Goal: Task Accomplishment & Management: Use online tool/utility

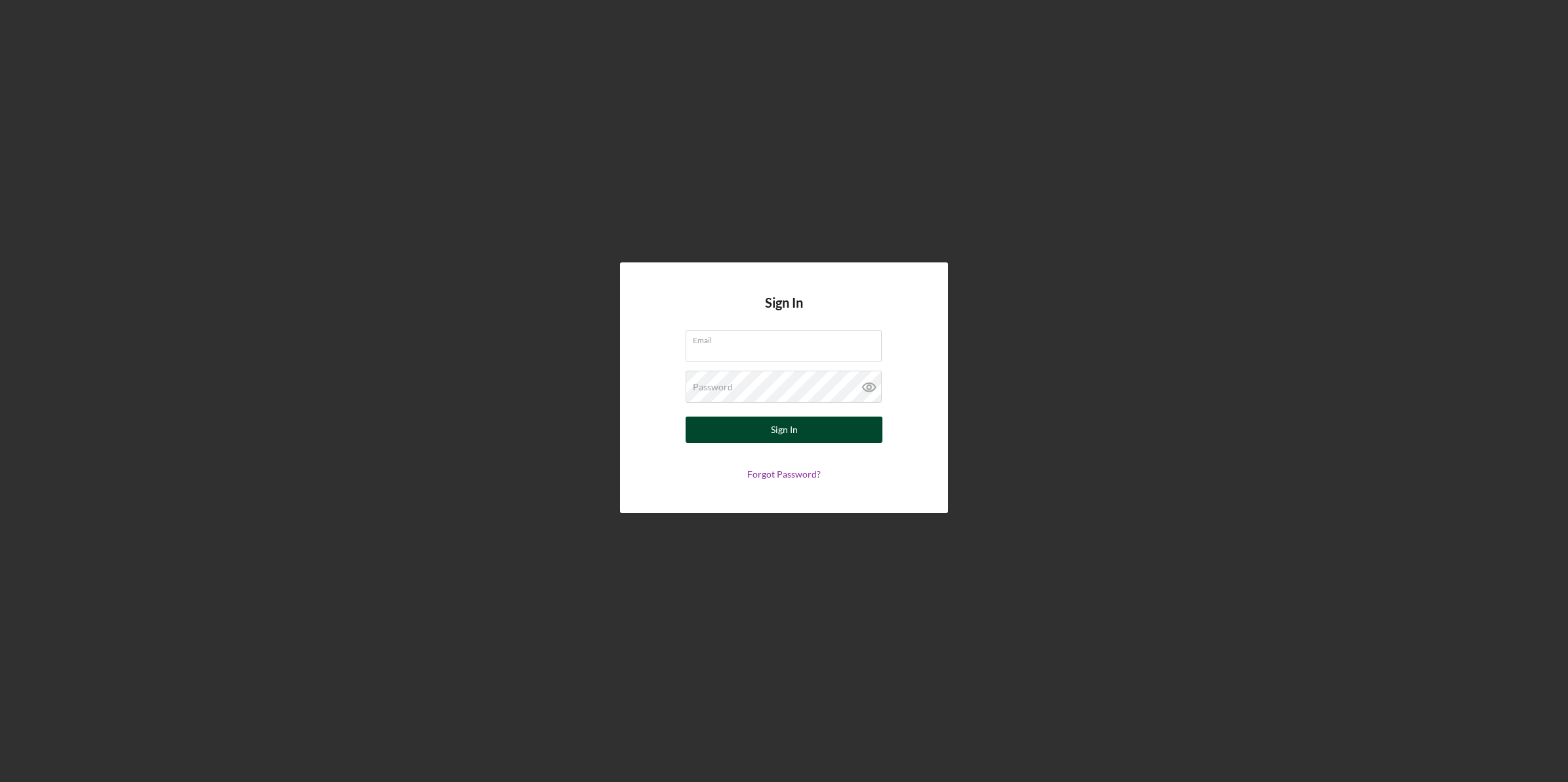
type input "[EMAIL_ADDRESS][DOMAIN_NAME]"
click at [817, 435] on button "Sign In" at bounding box center [784, 429] width 197 height 26
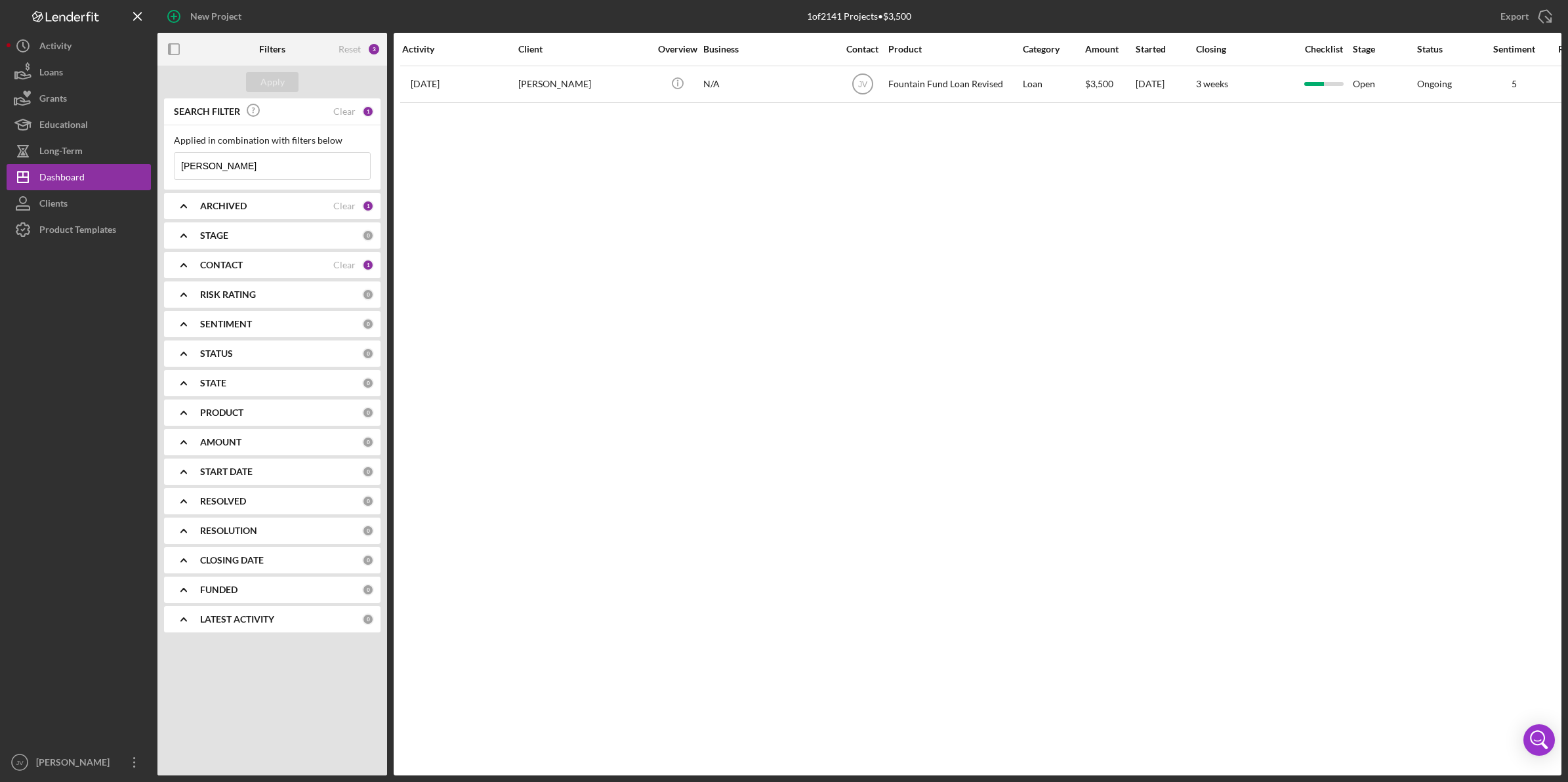
click at [218, 273] on div "CONTACT Clear 1" at bounding box center [286, 265] width 174 height 26
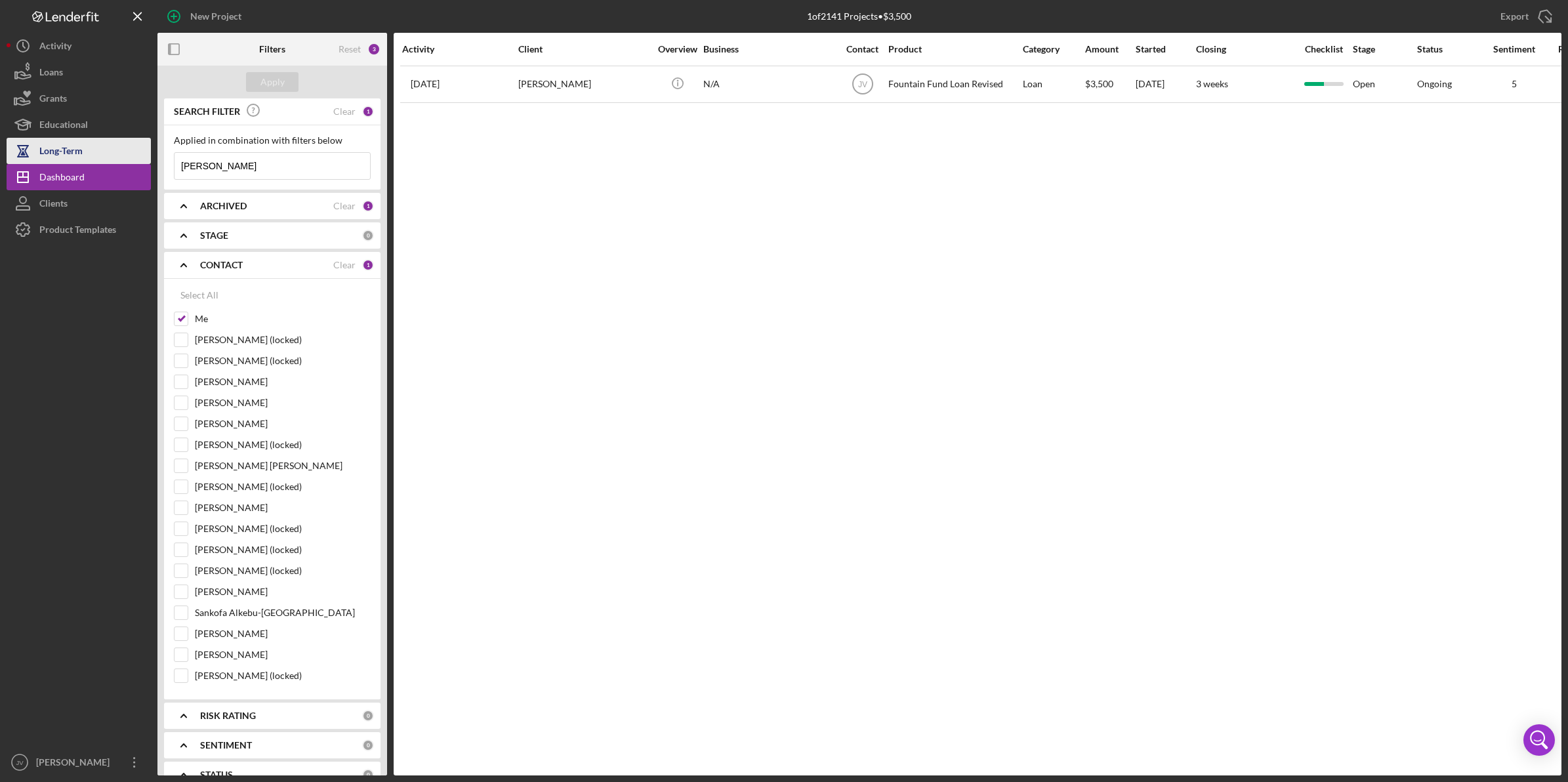
drag, startPoint x: 224, startPoint y: 164, endPoint x: 139, endPoint y: 159, distance: 85.1
click at [139, 159] on div "New Project 1 of 2141 Projects • $3,500 [PERSON_NAME] Export Icon/Export Filter…" at bounding box center [784, 388] width 1555 height 776
click at [283, 78] on div "Apply" at bounding box center [272, 82] width 24 height 20
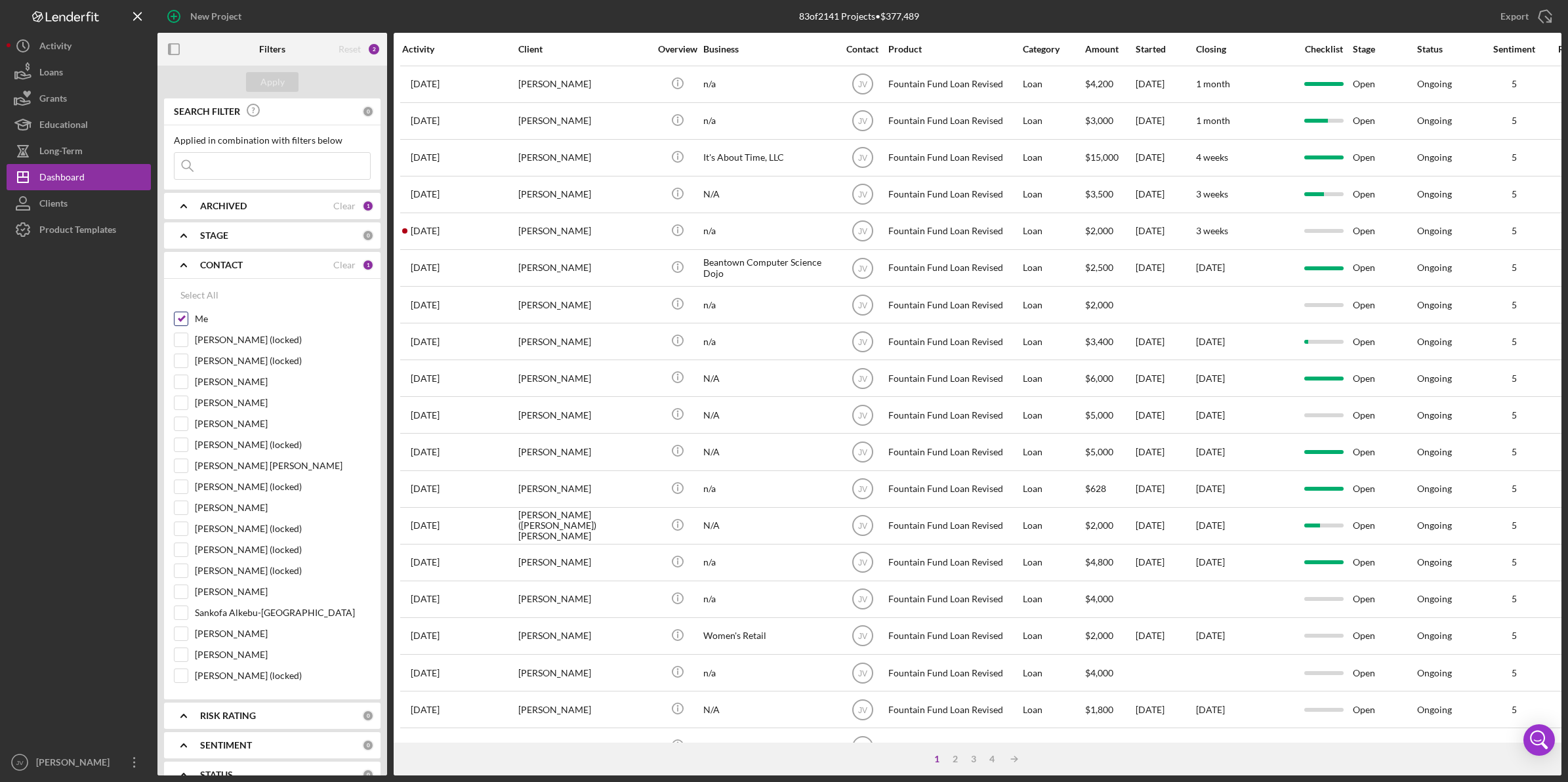
click at [183, 327] on div "Me" at bounding box center [272, 321] width 197 height 21
click at [185, 319] on input "Me" at bounding box center [181, 319] width 14 height 13
checkbox input "false"
click at [178, 467] on input "[PERSON_NAME] [PERSON_NAME]" at bounding box center [181, 465] width 14 height 13
checkbox input "true"
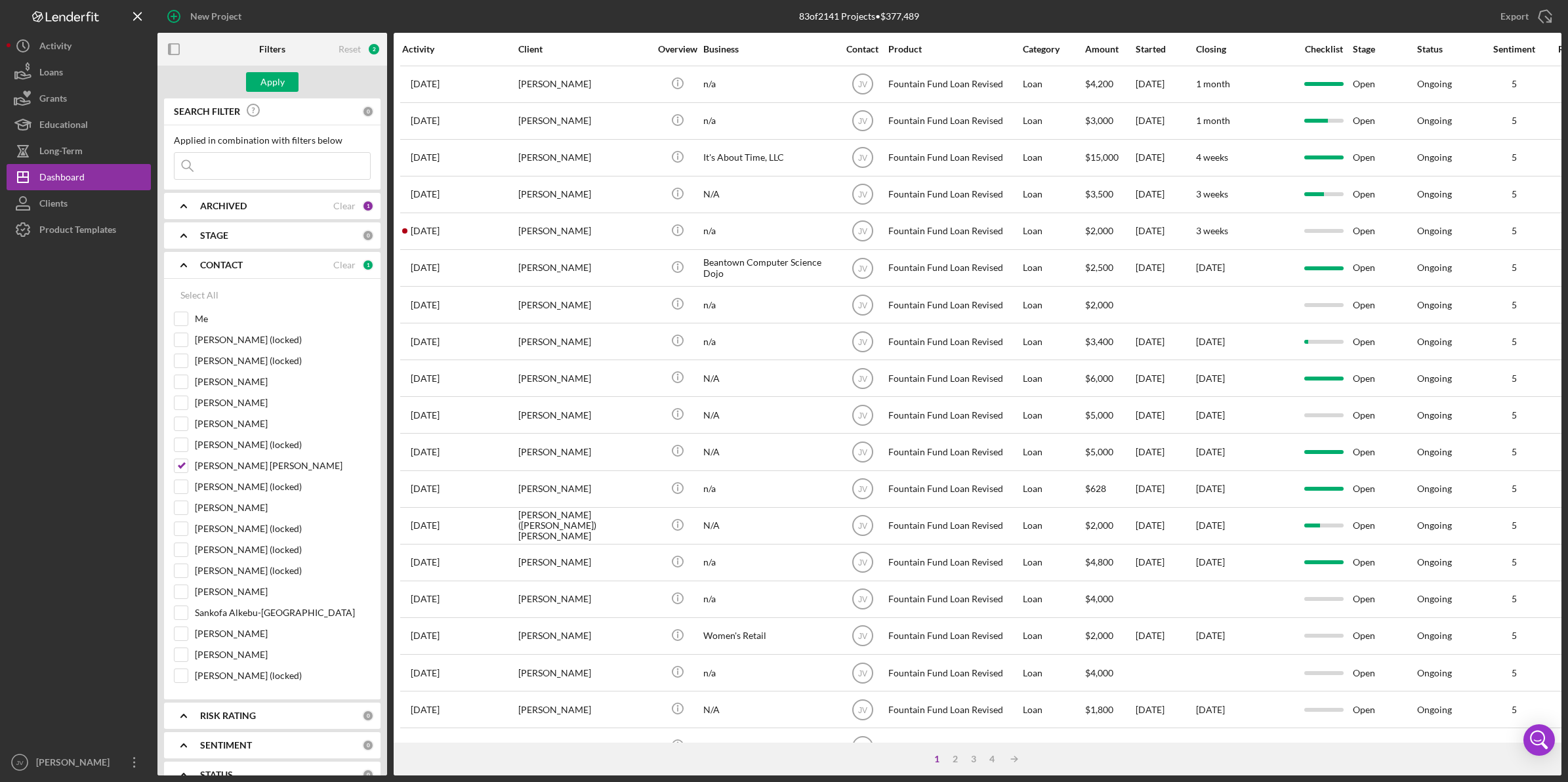
click at [267, 94] on div "Apply" at bounding box center [272, 82] width 230 height 32
click at [269, 84] on div "Apply" at bounding box center [272, 82] width 24 height 20
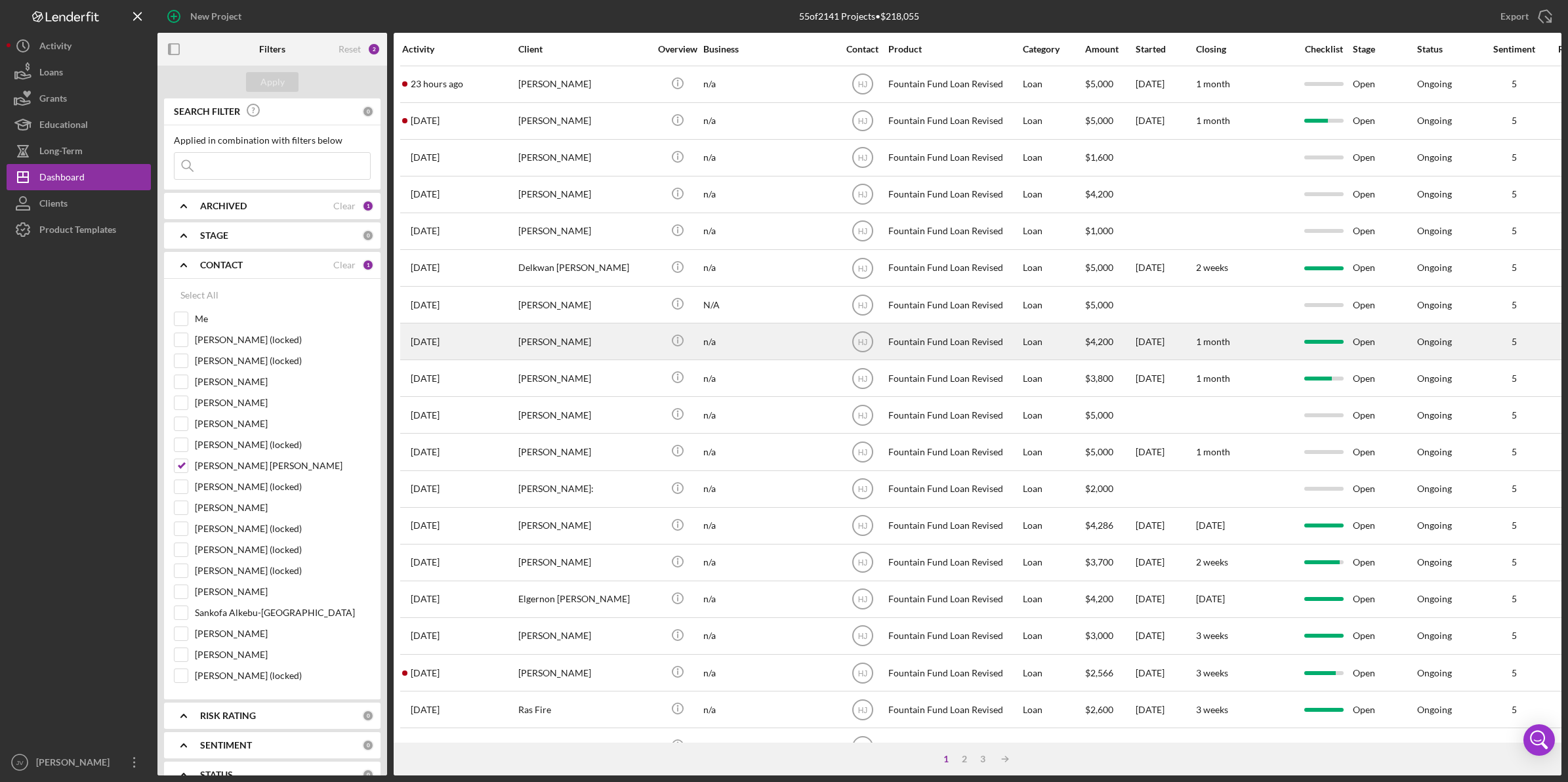
click at [554, 337] on div "[PERSON_NAME]" at bounding box center [584, 341] width 131 height 35
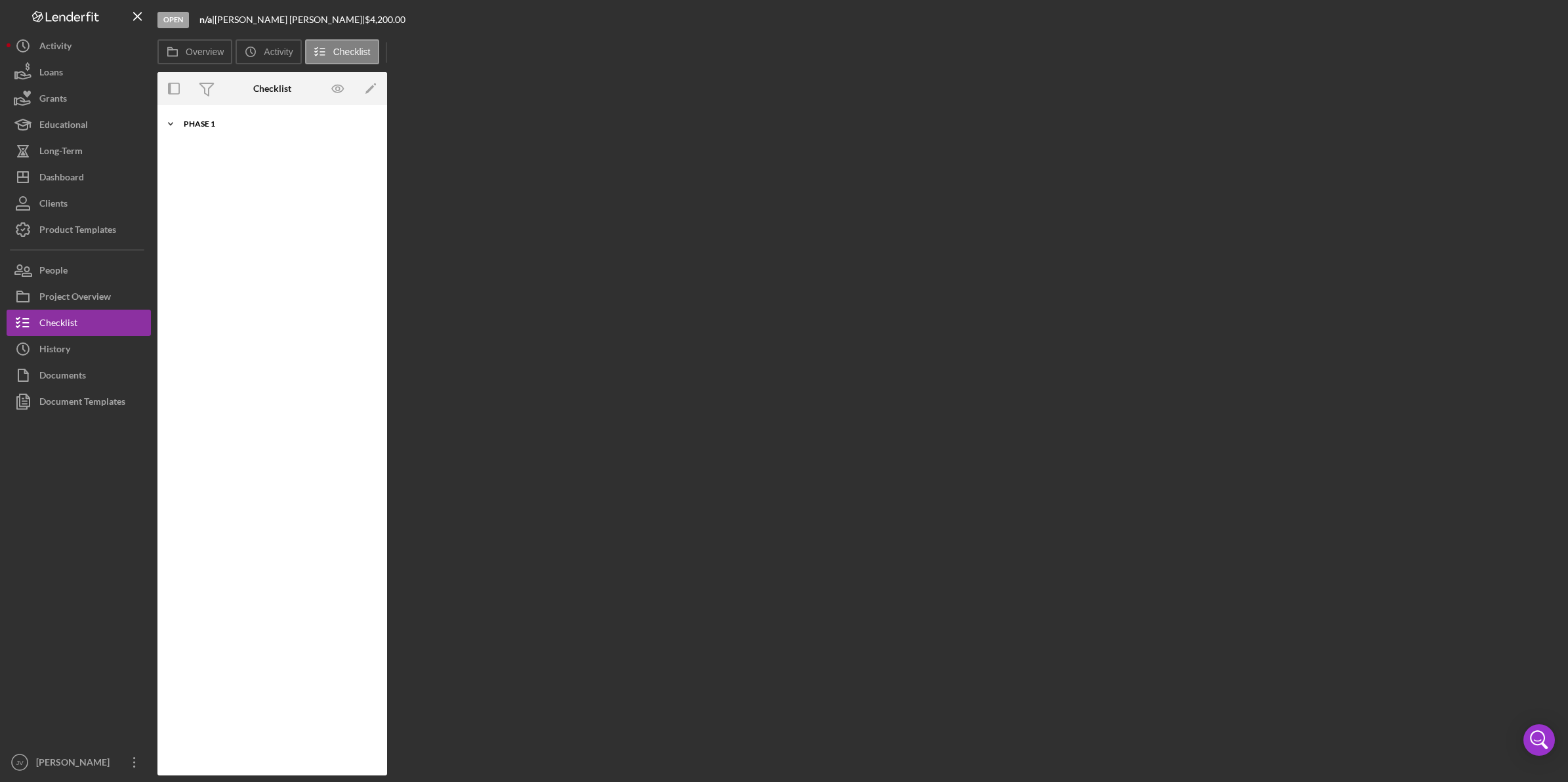
click at [204, 120] on div "Phase 1" at bounding box center [277, 123] width 187 height 8
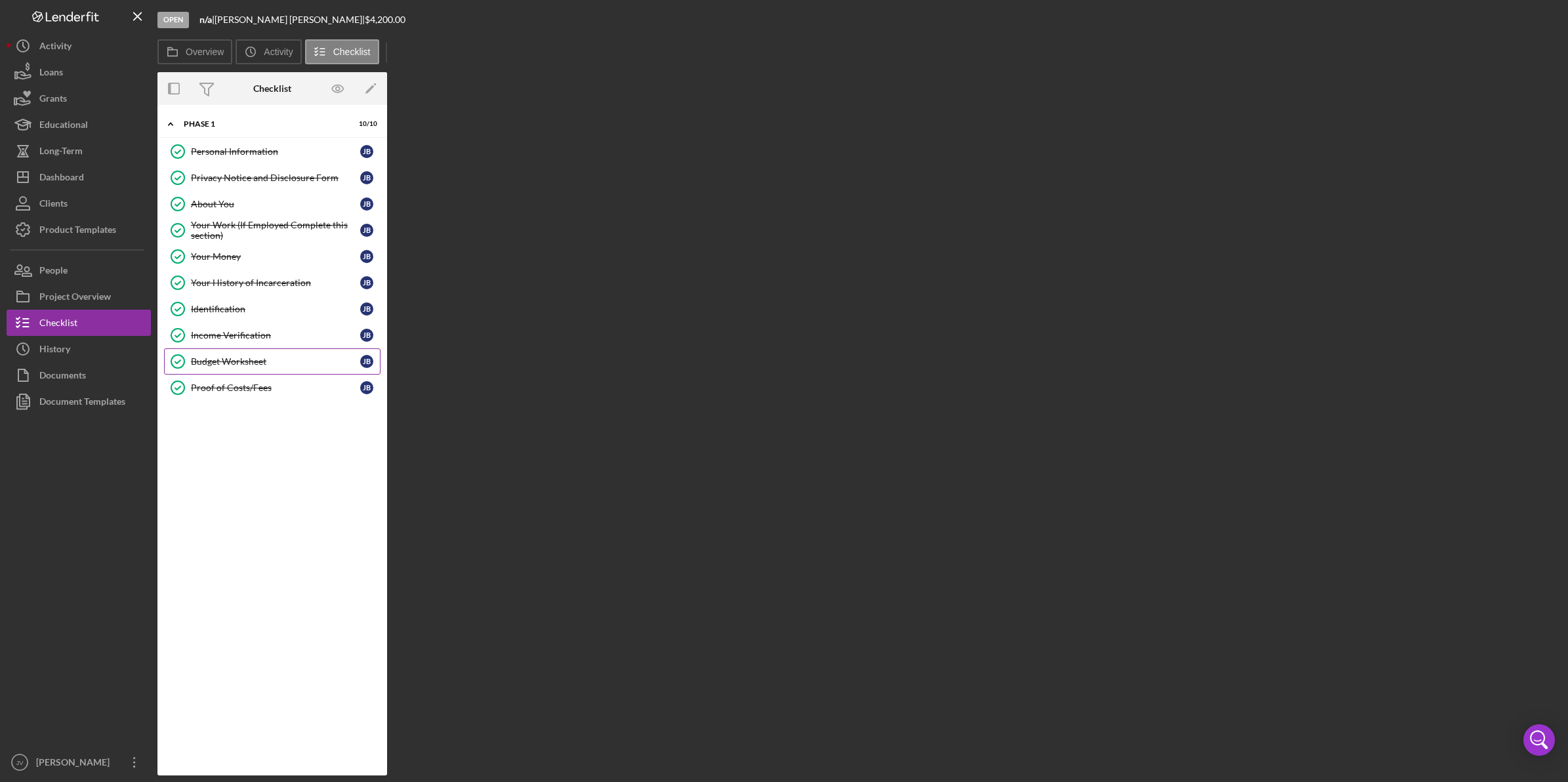
click at [244, 371] on link "Budget Worksheet Budget Worksheet [PERSON_NAME]" at bounding box center [272, 361] width 217 height 26
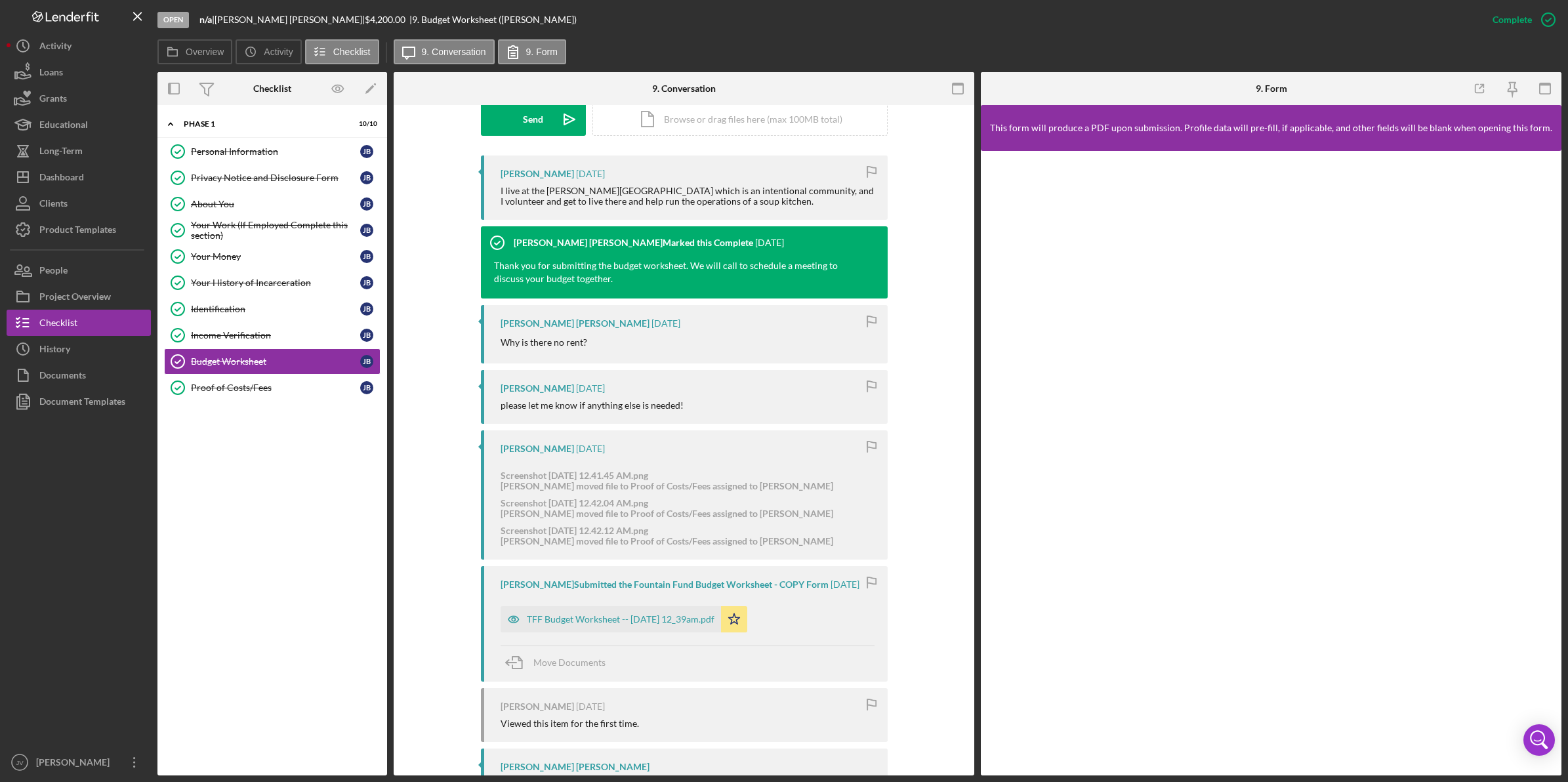
scroll to position [410, 0]
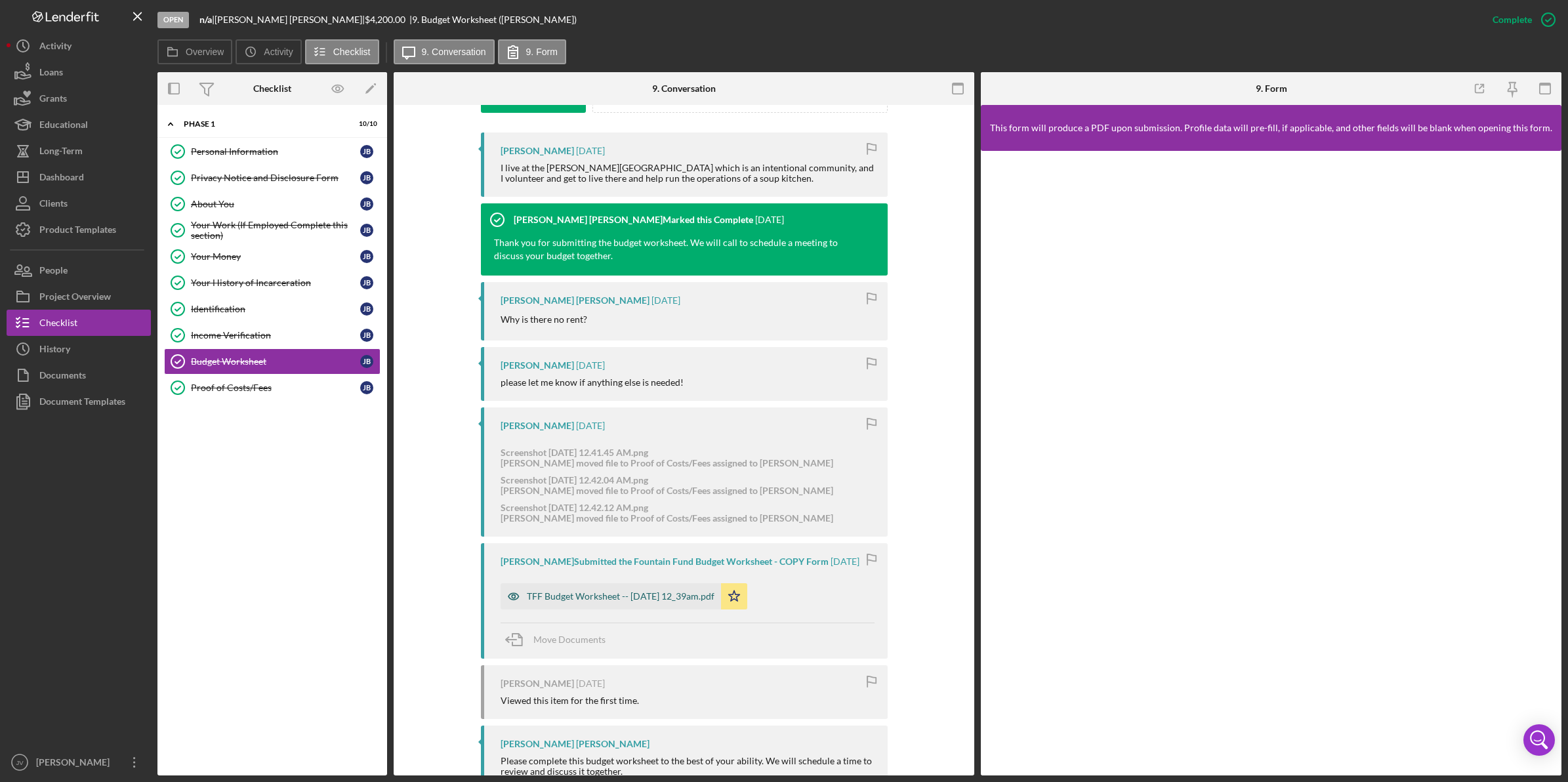
click at [572, 591] on div "TFF Budget Worksheet -- [DATE] 12_39am.pdf" at bounding box center [620, 597] width 188 height 11
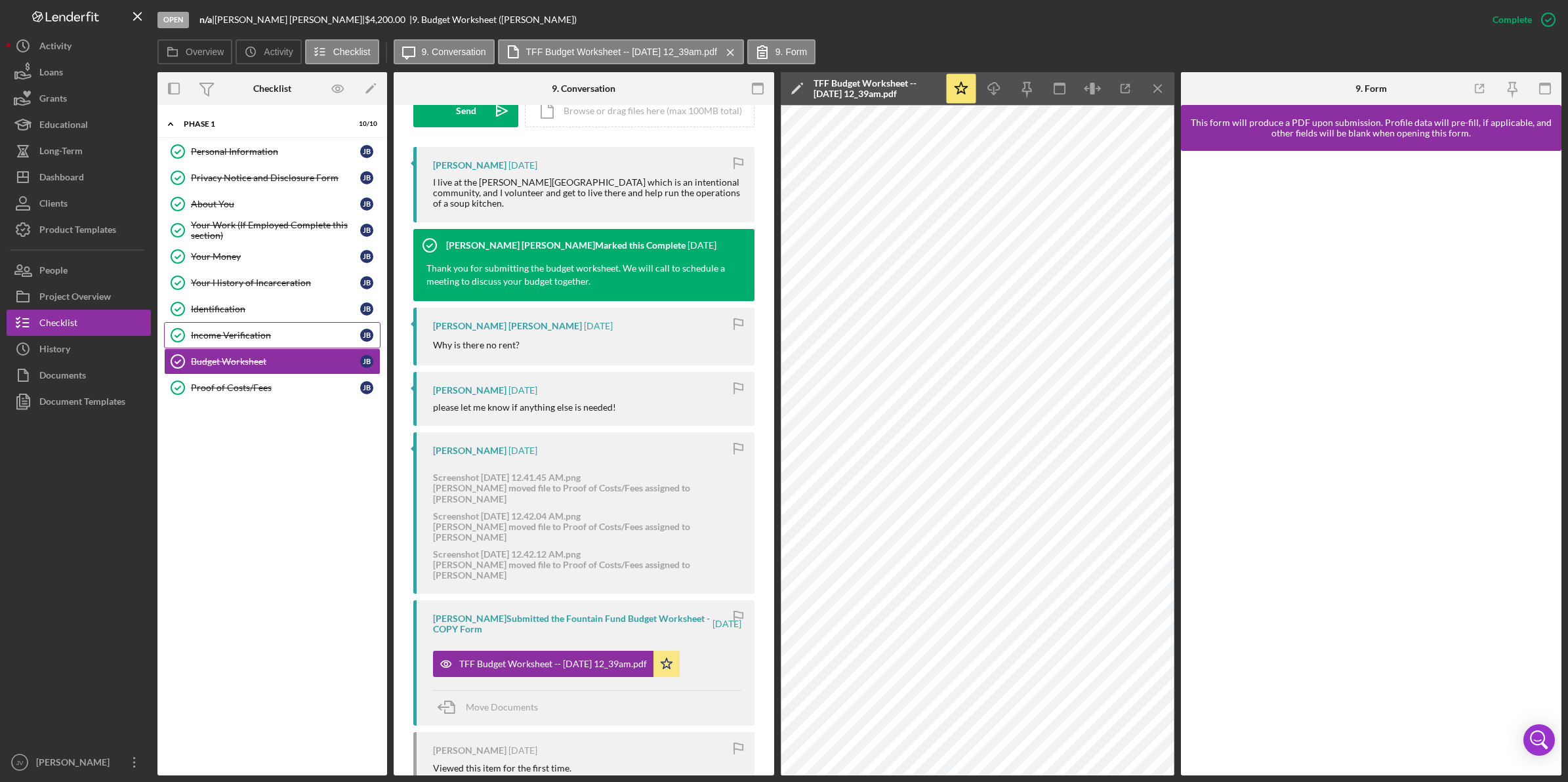
click at [287, 335] on div "Income Verification" at bounding box center [275, 336] width 169 height 11
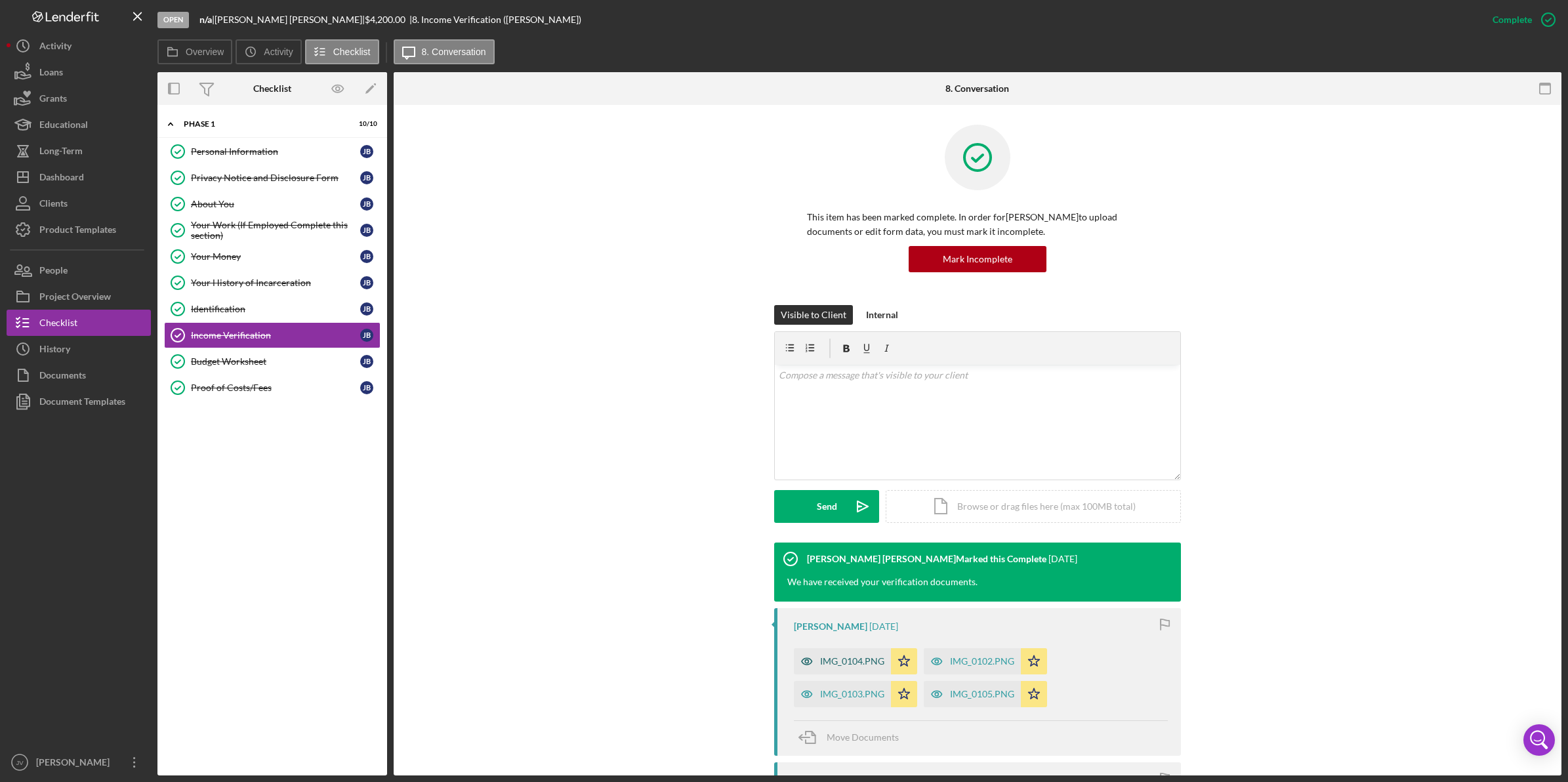
click at [839, 658] on div "IMG_0104.PNG" at bounding box center [852, 661] width 64 height 11
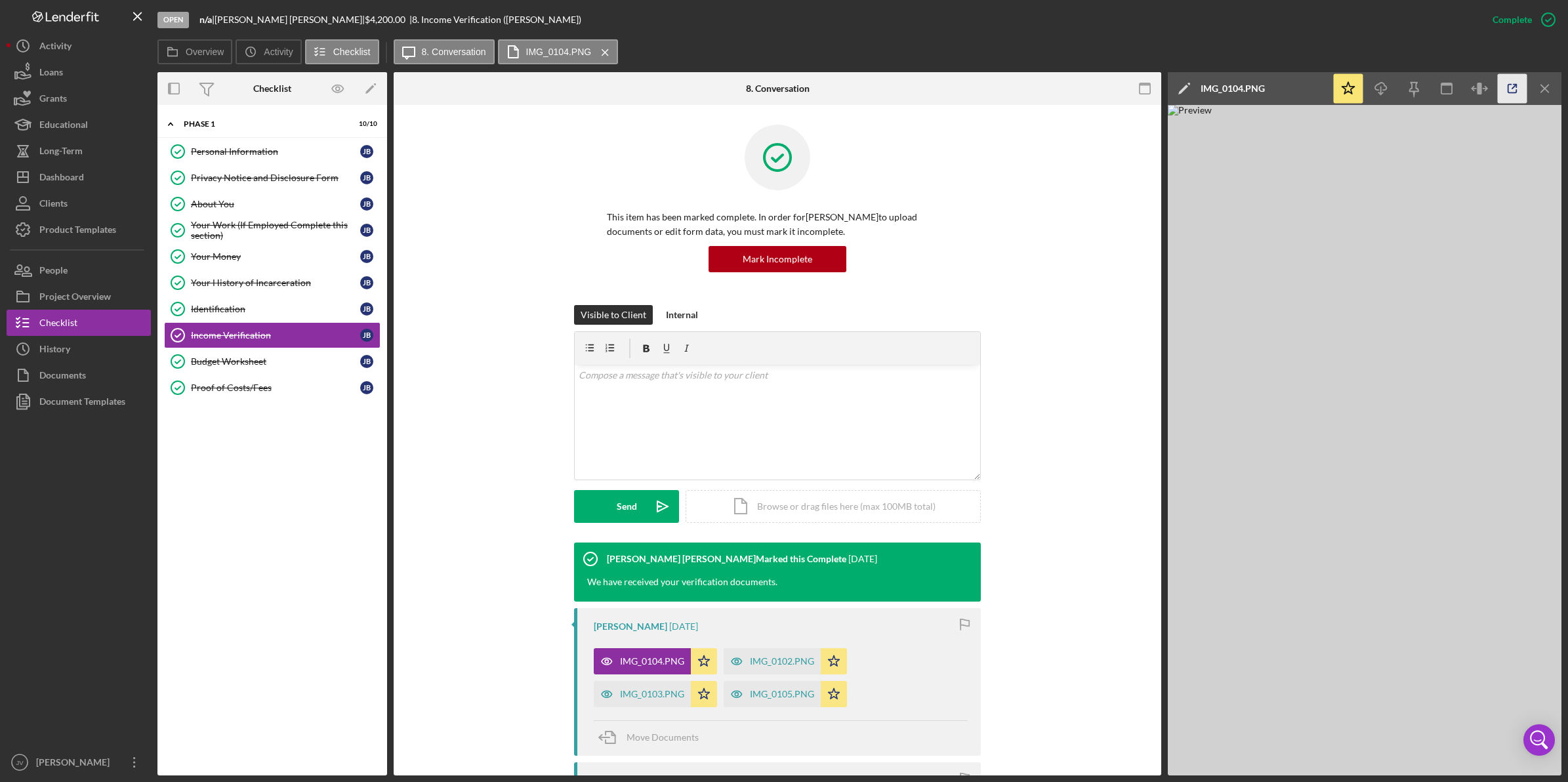
click at [1517, 86] on polyline "button" at bounding box center [1516, 86] width 4 height 4
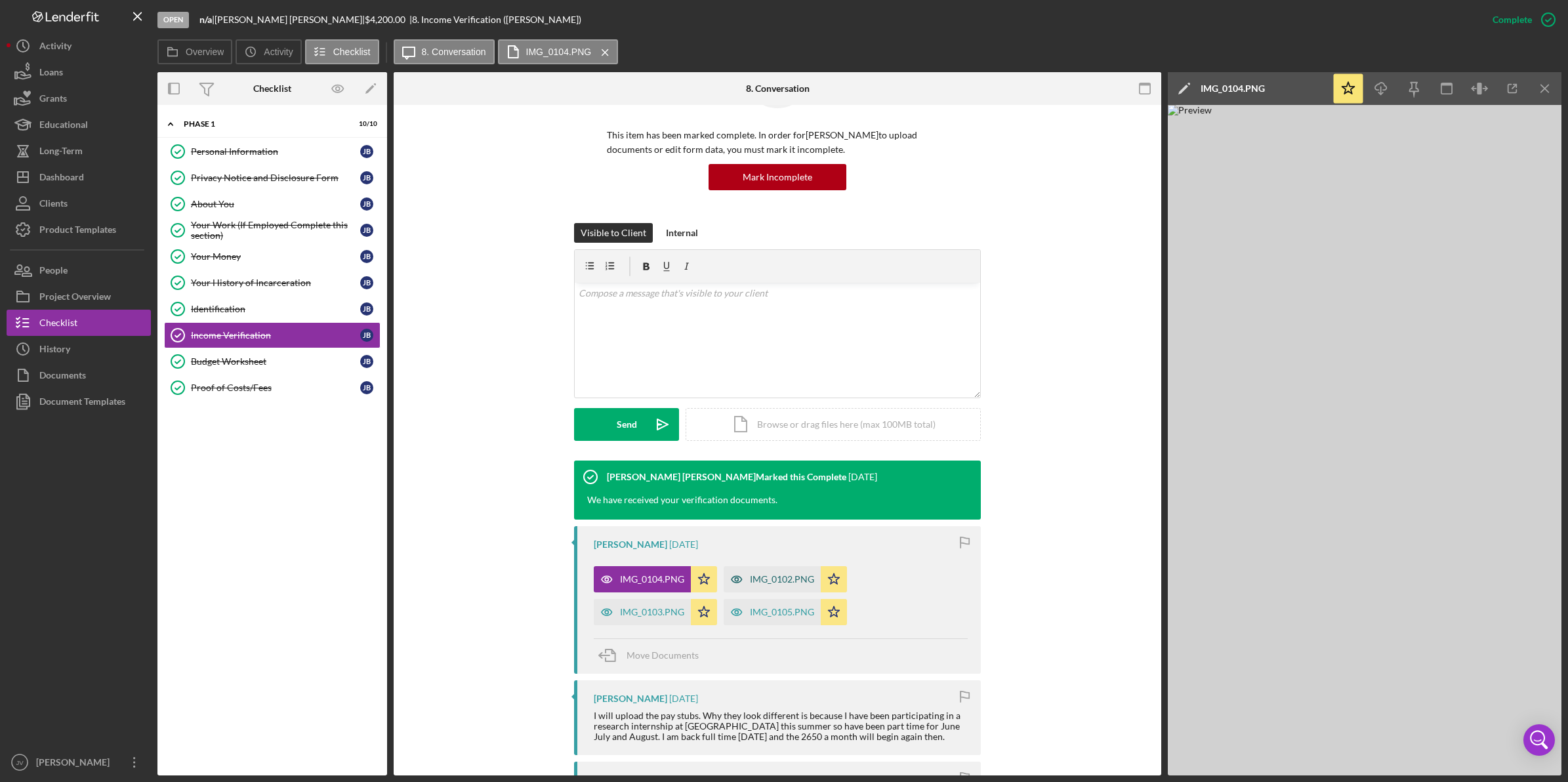
click at [758, 576] on div "IMG_0102.PNG" at bounding box center [781, 580] width 64 height 11
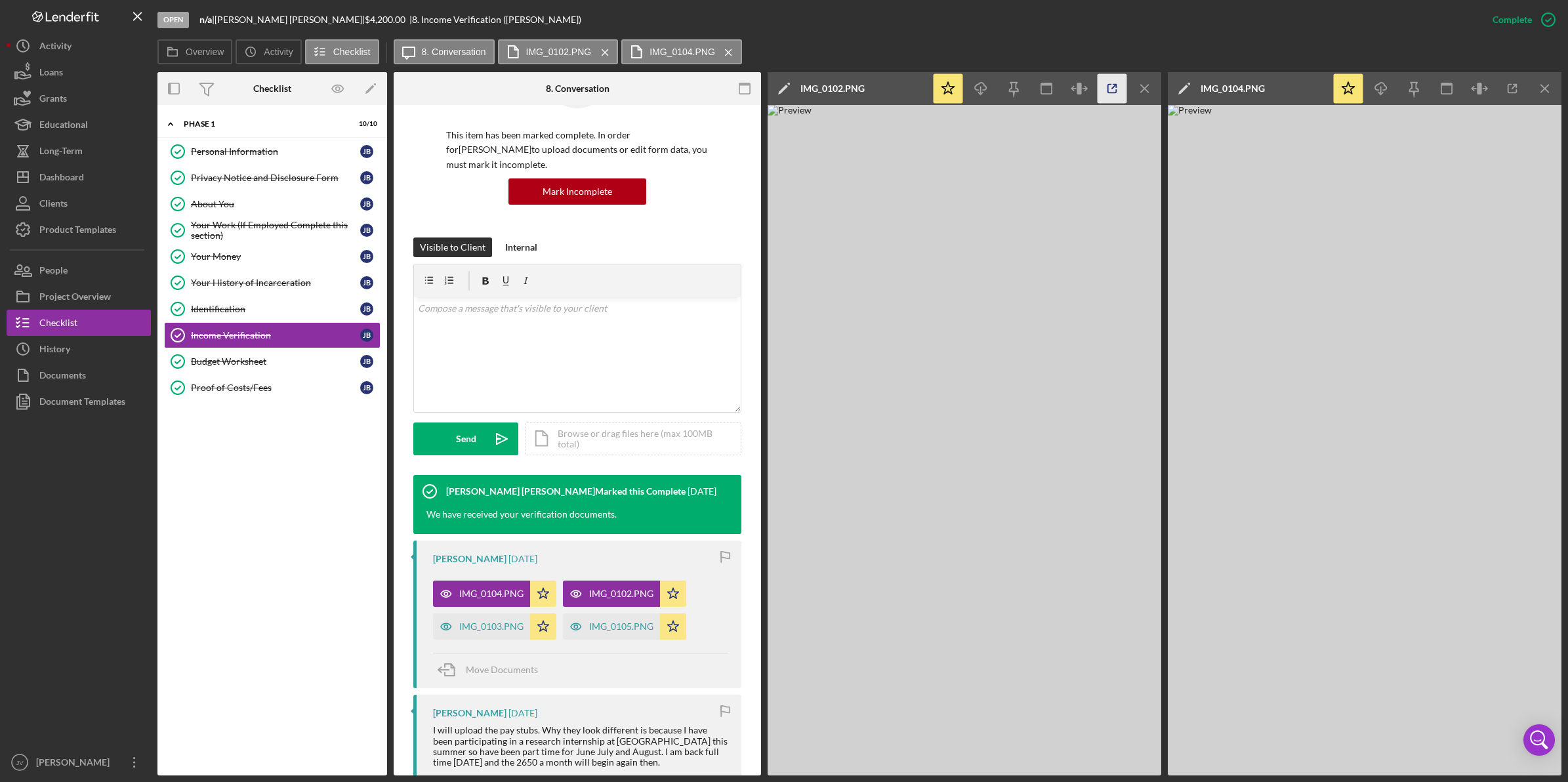
click at [1107, 92] on icon "button" at bounding box center [1113, 88] width 30 height 30
click at [514, 621] on div "IMG_0103.PNG" at bounding box center [491, 626] width 64 height 11
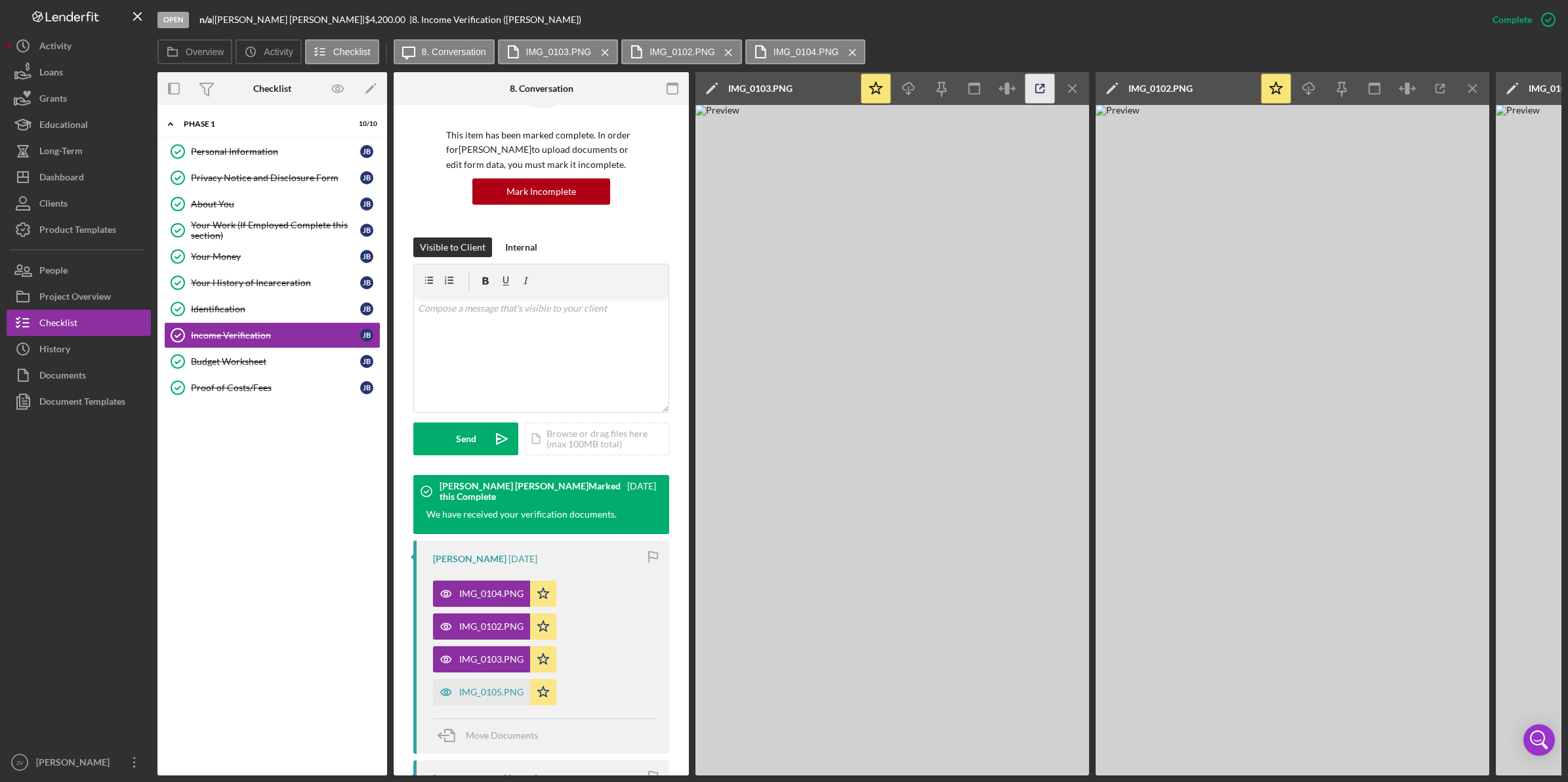
click at [1041, 86] on line "button" at bounding box center [1042, 86] width 4 height 4
click at [87, 47] on button "Icon/History Activity" at bounding box center [78, 45] width 144 height 26
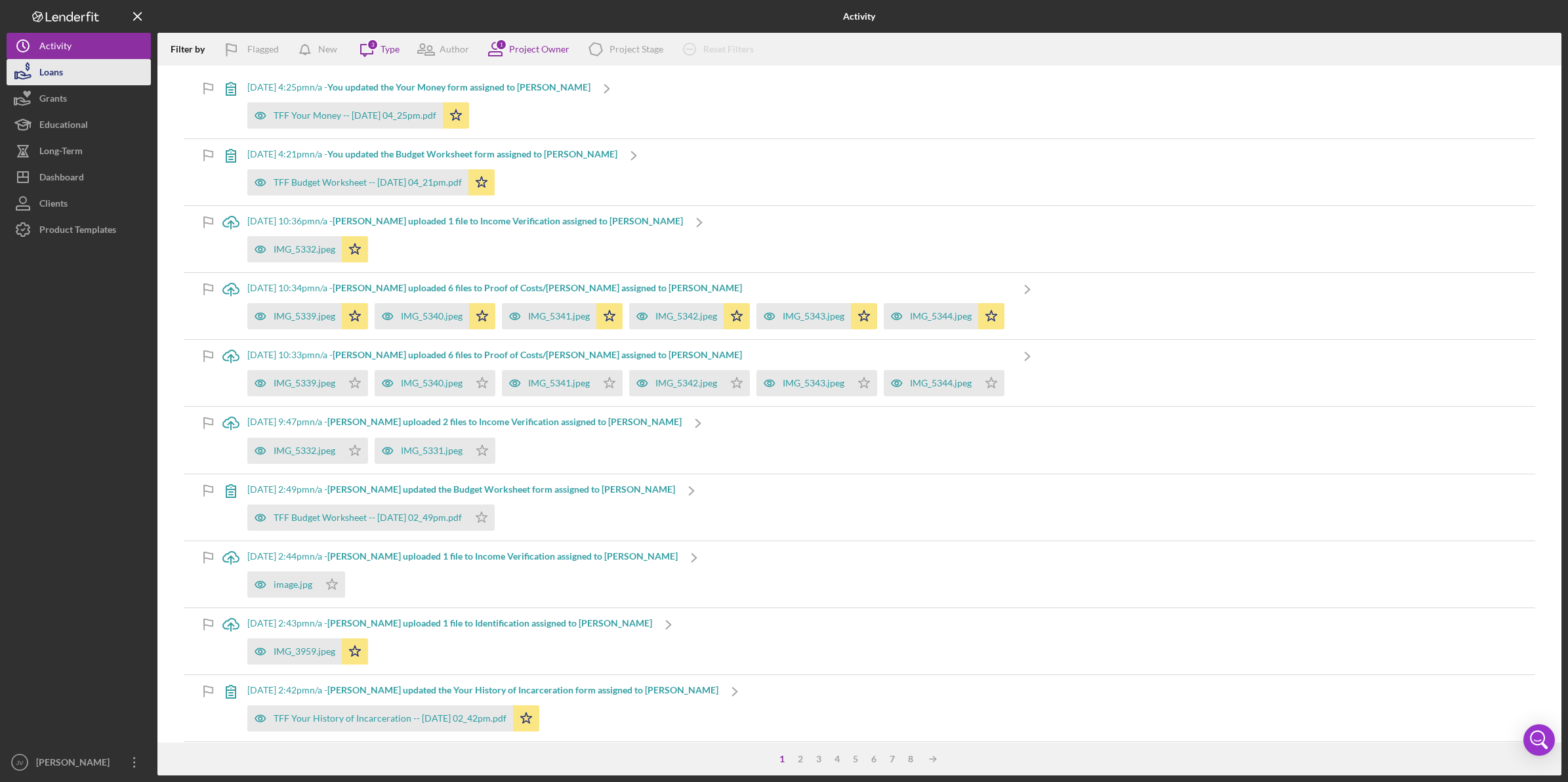
click at [94, 78] on button "Loans" at bounding box center [78, 72] width 144 height 26
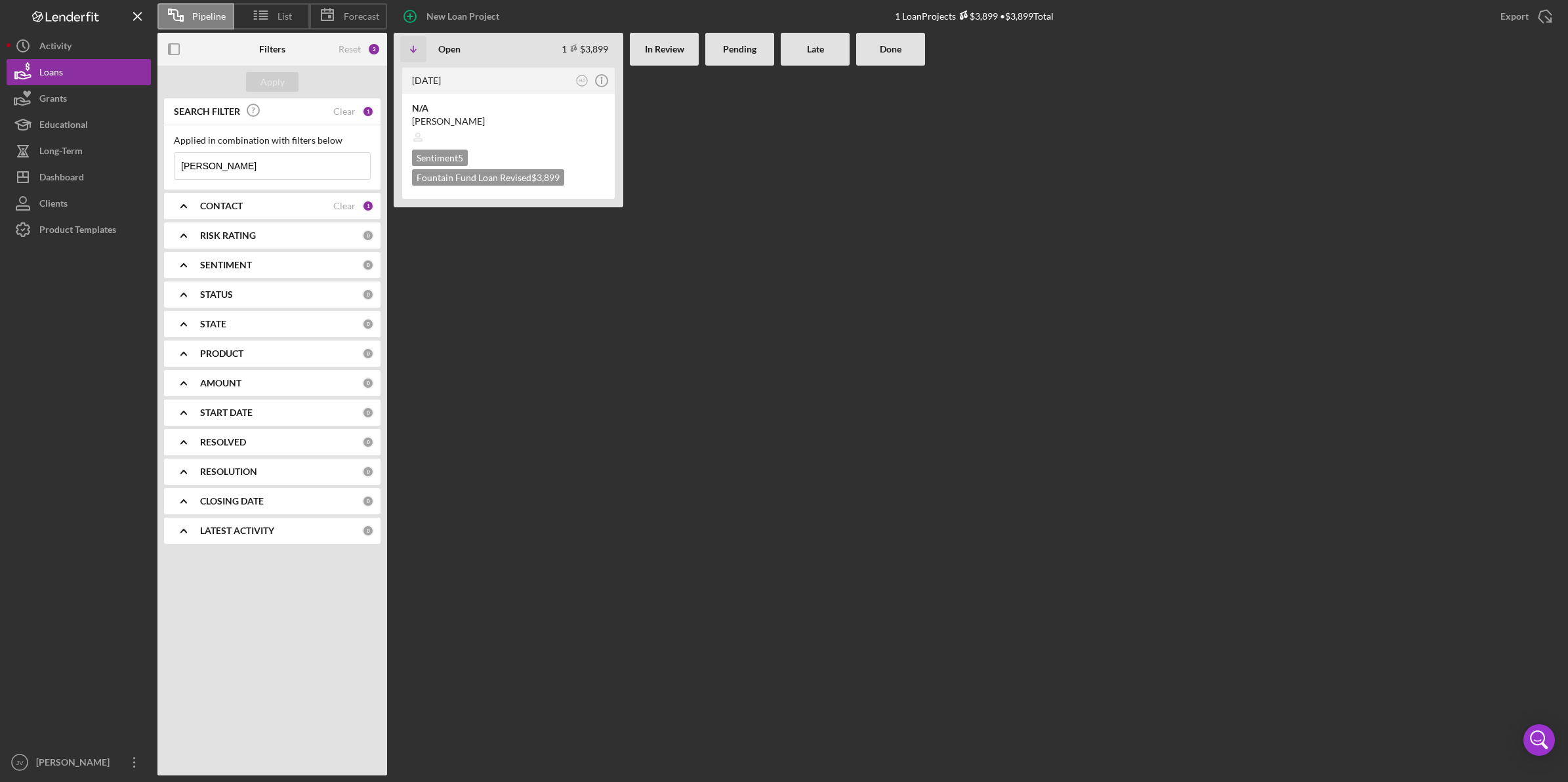
drag, startPoint x: 235, startPoint y: 166, endPoint x: 161, endPoint y: 156, distance: 74.7
click at [157, 161] on div "Pipeline List Forecast New Loan Project 1 Loan Projects $3,899 • $3,899 Total E…" at bounding box center [784, 388] width 1555 height 776
click at [185, 207] on icon "Icon/Expander" at bounding box center [184, 206] width 32 height 32
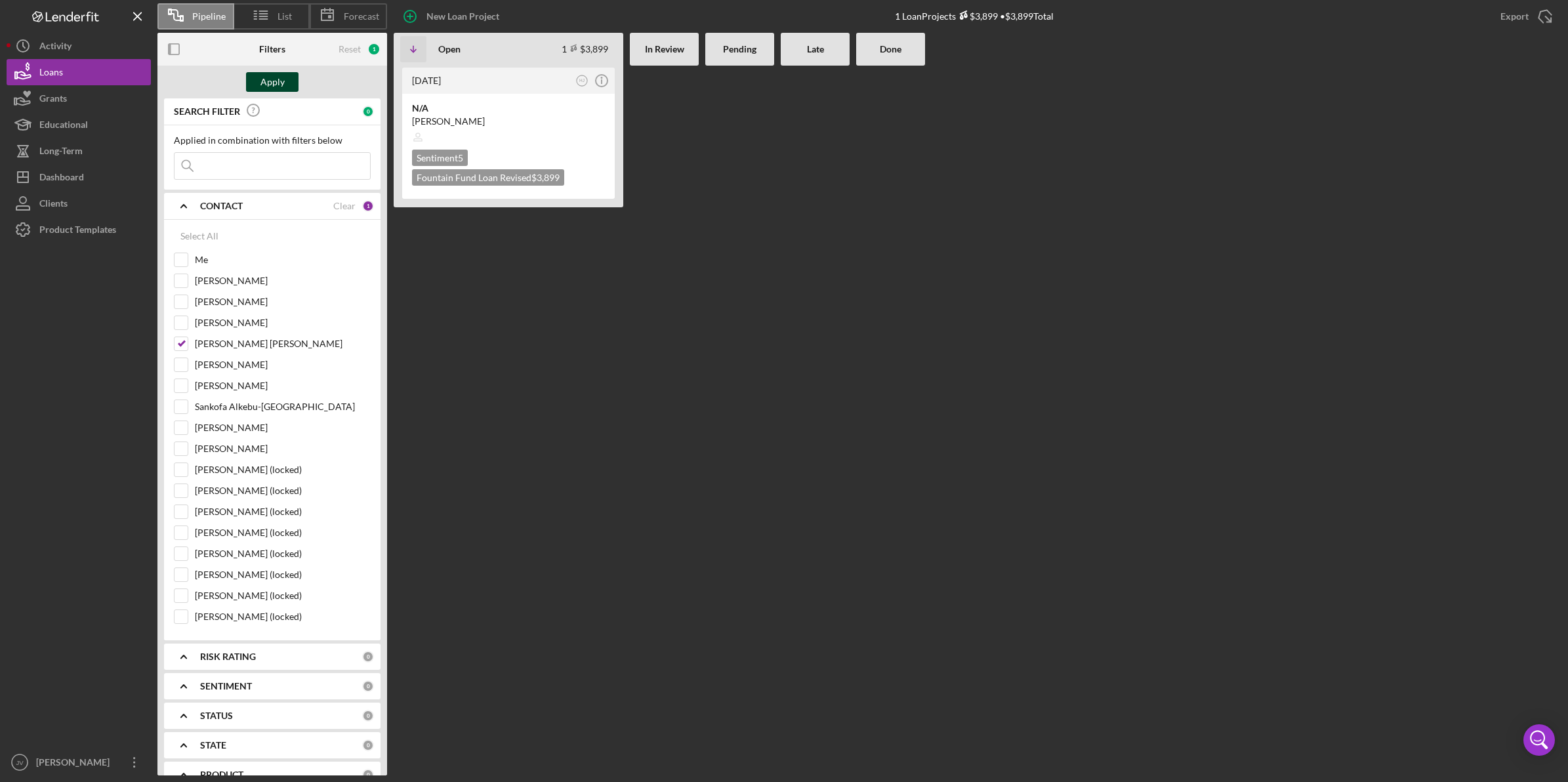
click at [275, 85] on div "Apply" at bounding box center [272, 82] width 24 height 20
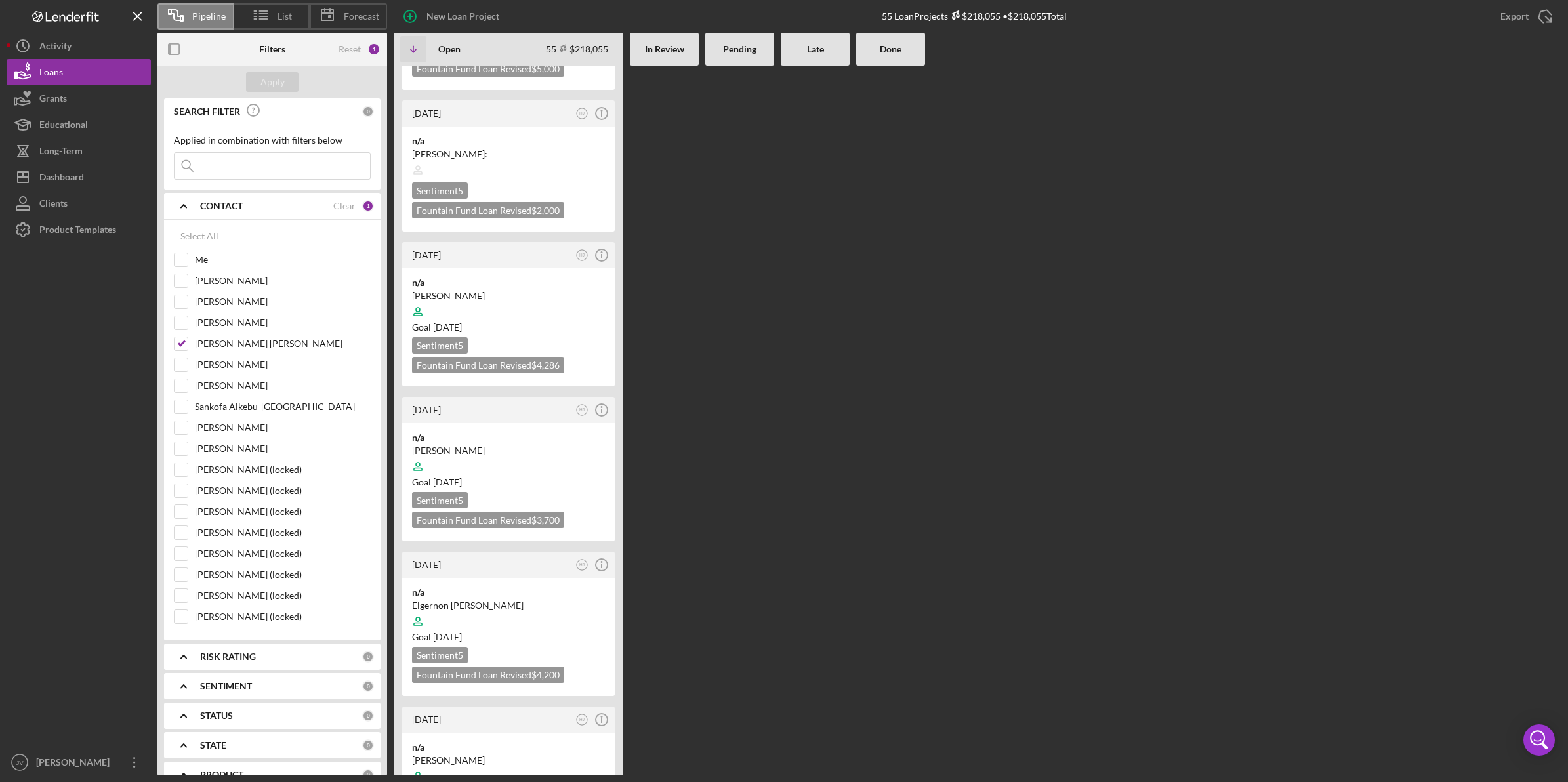
scroll to position [1804, 0]
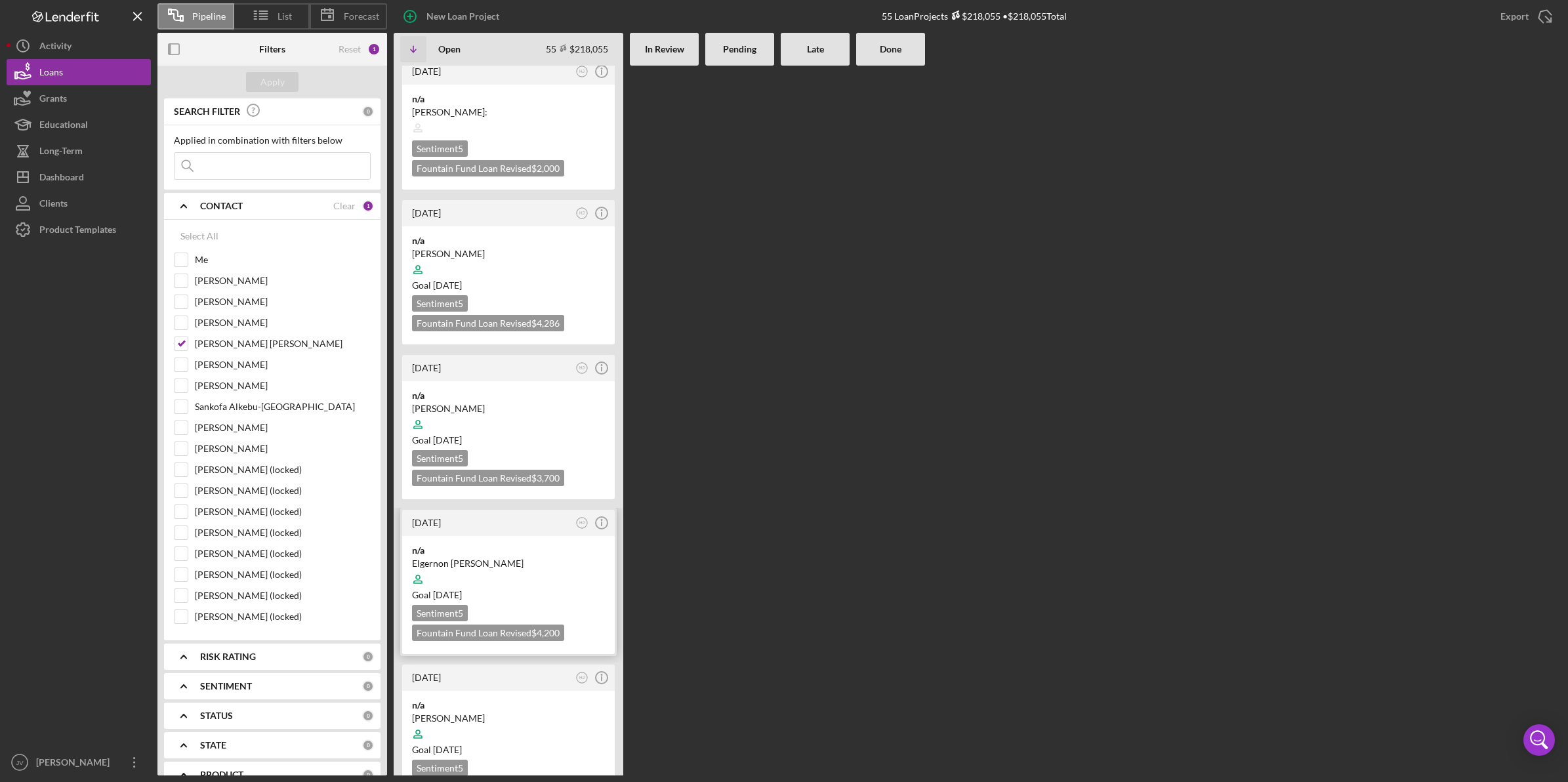
click at [496, 567] on div at bounding box center [509, 580] width 193 height 25
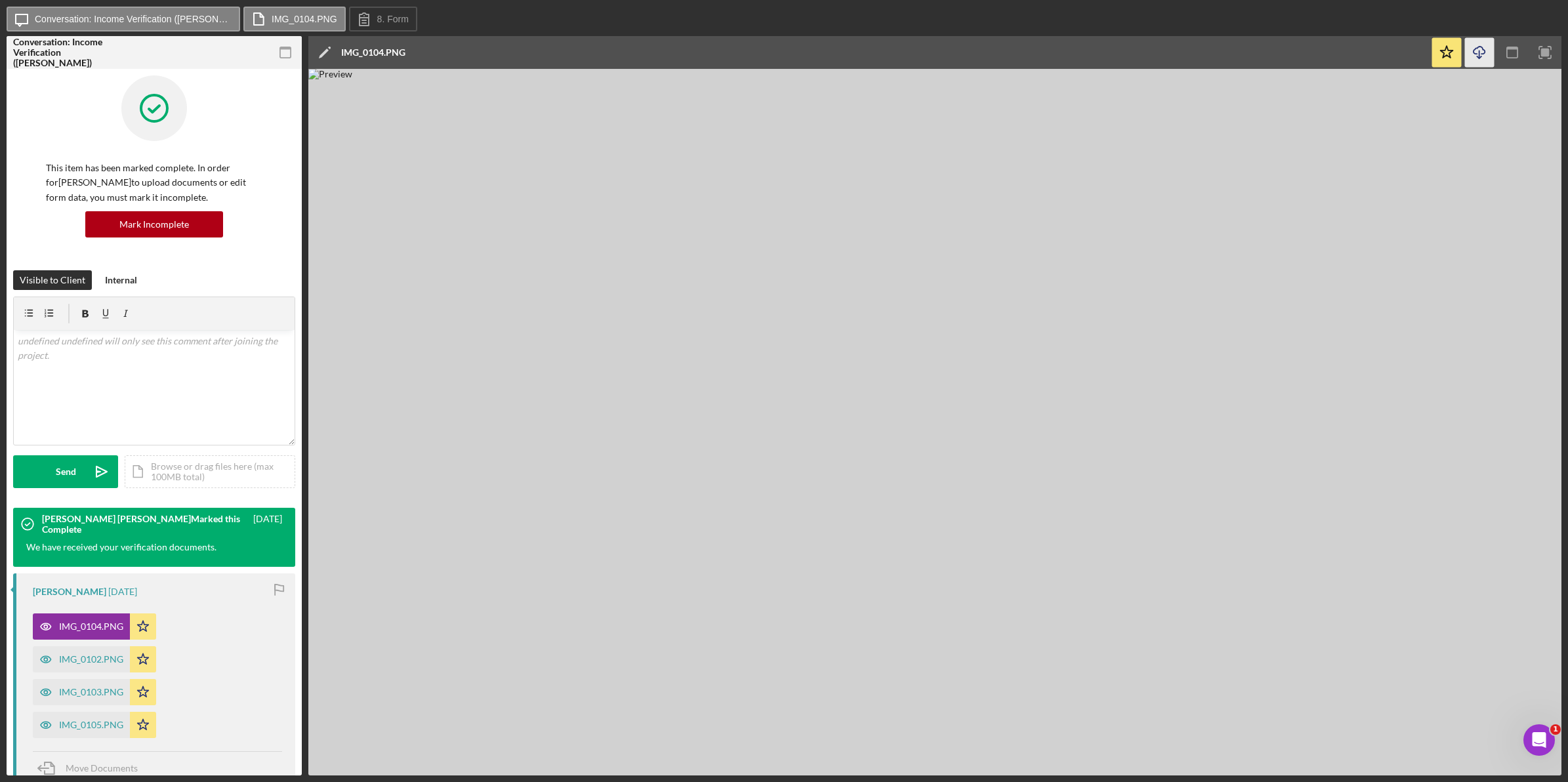
click at [1473, 49] on icon "Icon/Download" at bounding box center [1480, 52] width 30 height 30
click at [1479, 49] on icon "Icon/Download" at bounding box center [1480, 52] width 30 height 30
click at [1476, 57] on icon "Icon/Download" at bounding box center [1480, 52] width 30 height 30
